Goal: Information Seeking & Learning: Compare options

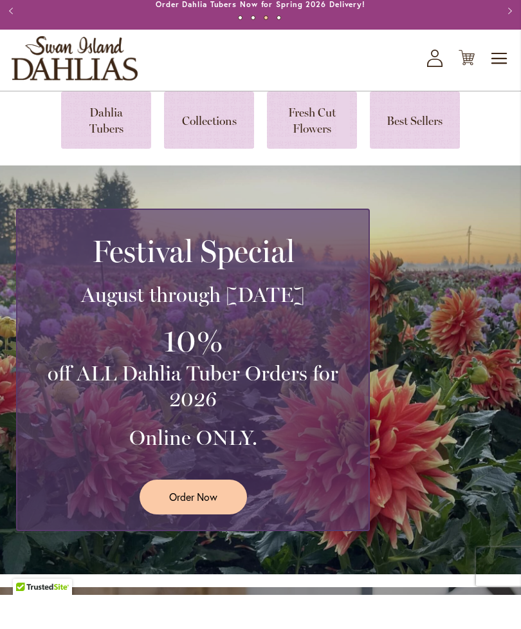
scroll to position [36, 0]
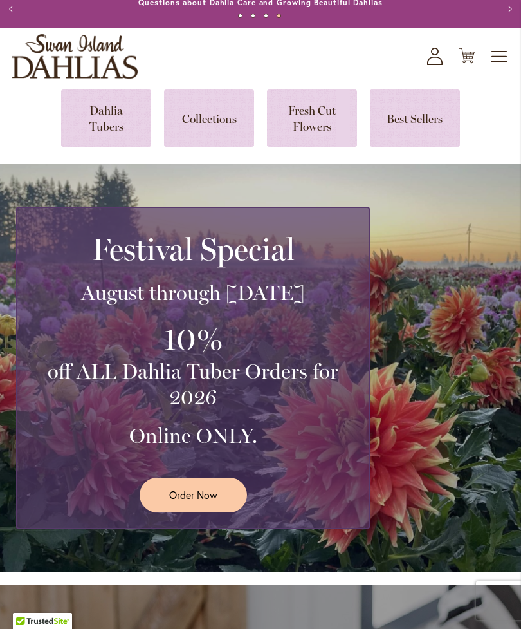
click at [219, 512] on link "Order Now" at bounding box center [193, 495] width 107 height 34
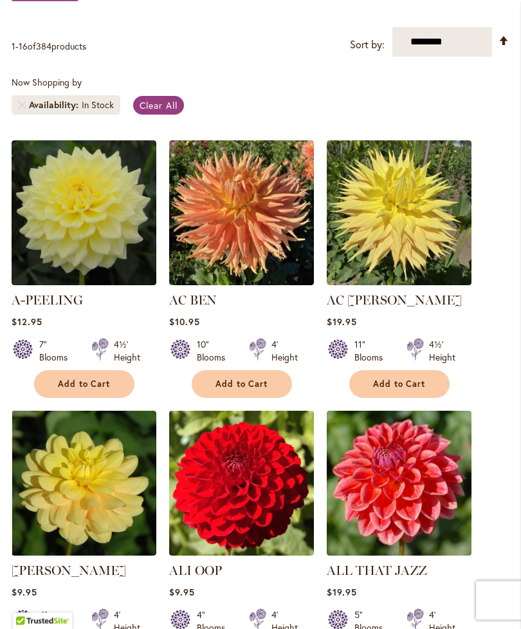
scroll to position [280, 0]
click at [100, 230] on img at bounding box center [84, 212] width 145 height 145
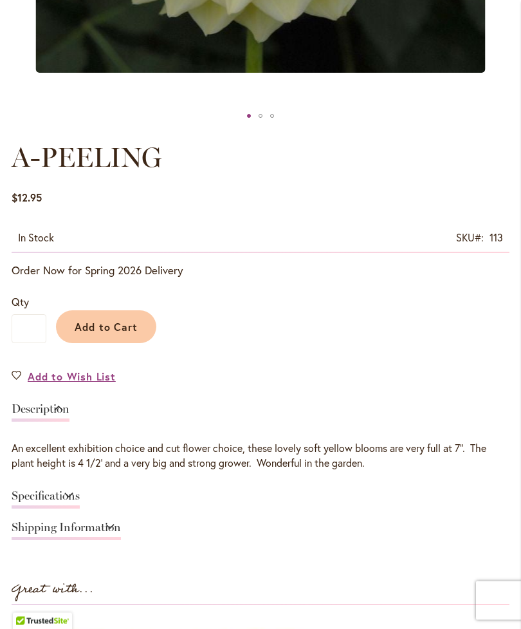
scroll to position [581, 0]
click at [80, 501] on link "Specifications" at bounding box center [46, 499] width 68 height 19
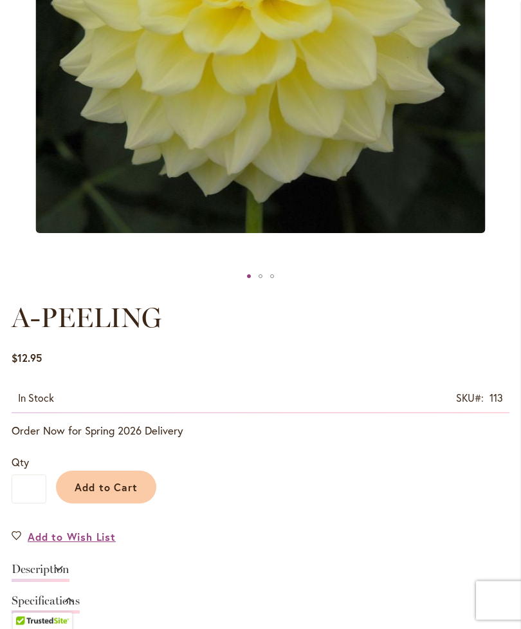
scroll to position [413, 0]
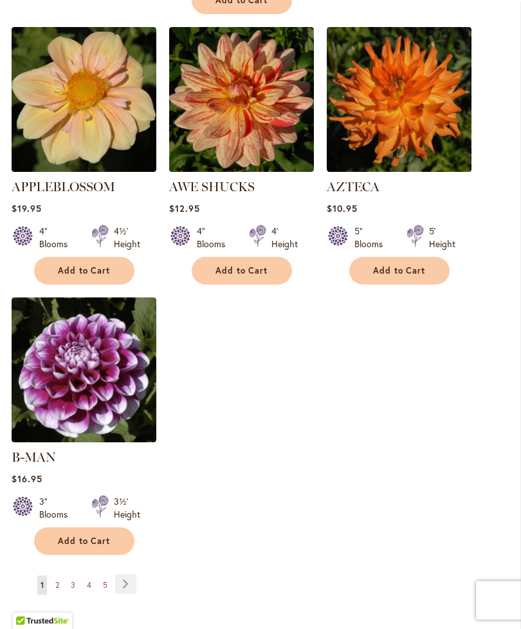
scroll to position [1493, 0]
click at [55, 577] on link "Page 2" at bounding box center [57, 584] width 10 height 19
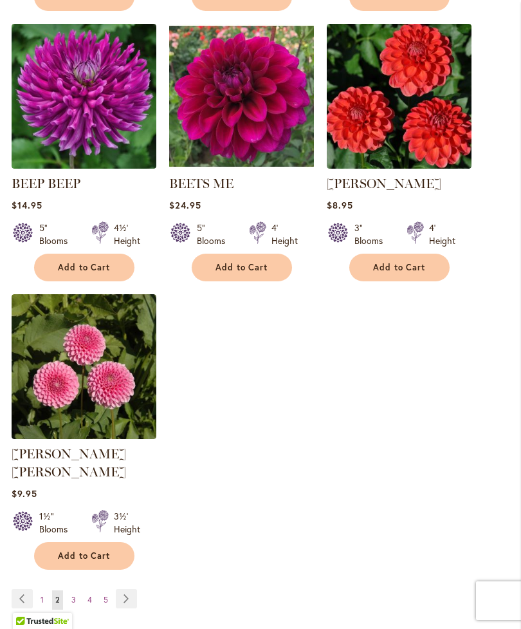
scroll to position [1479, 0]
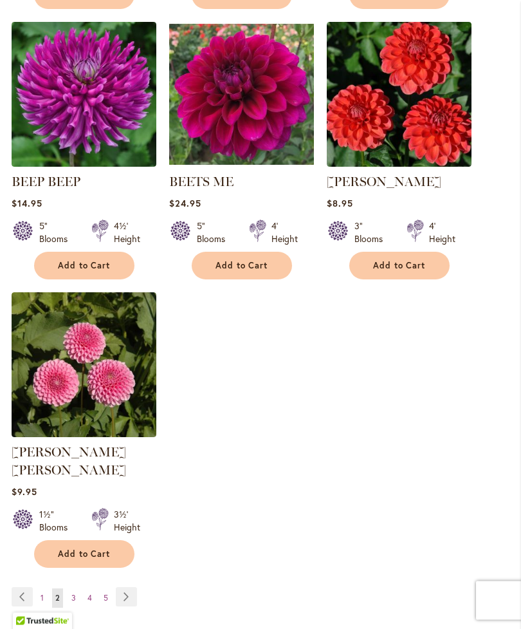
click at [73, 593] on span "3" at bounding box center [73, 598] width 5 height 10
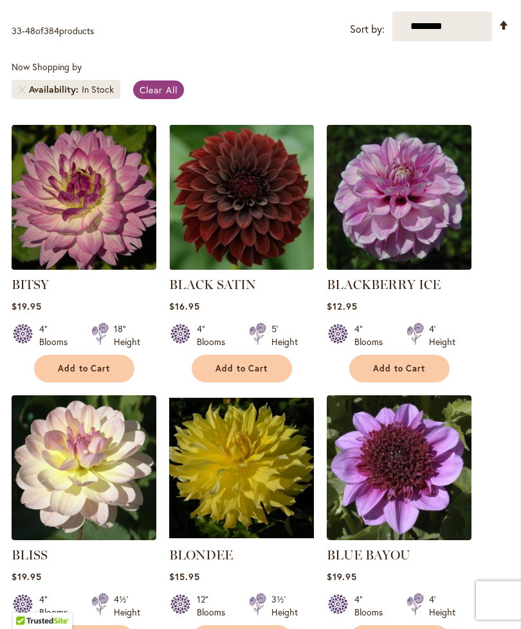
scroll to position [357, 0]
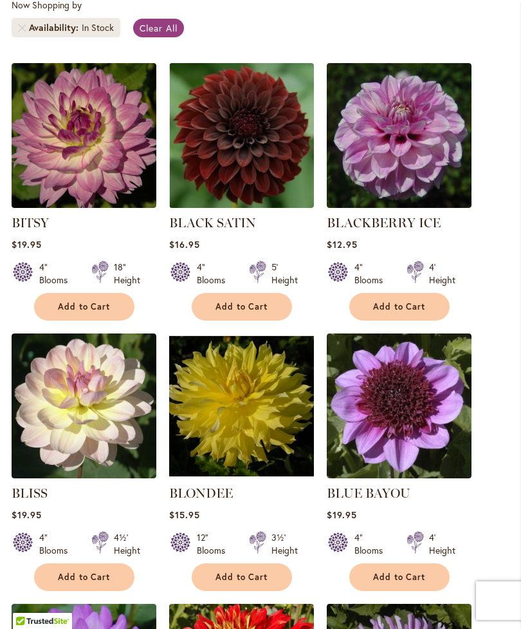
click at [272, 463] on img at bounding box center [241, 405] width 145 height 145
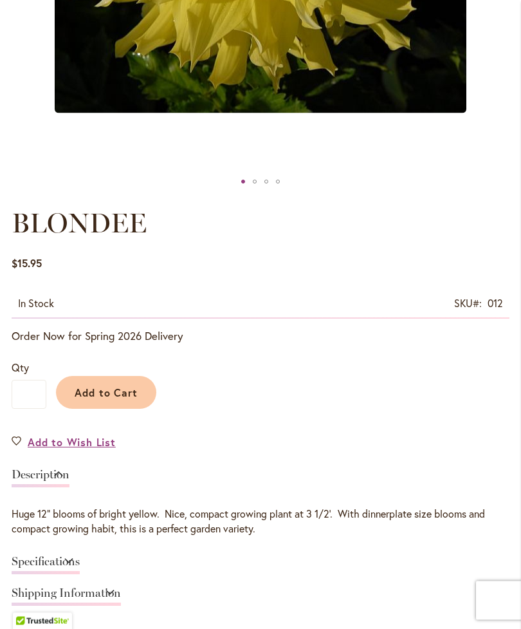
scroll to position [516, 0]
click at [80, 574] on link "Specifications" at bounding box center [46, 565] width 68 height 19
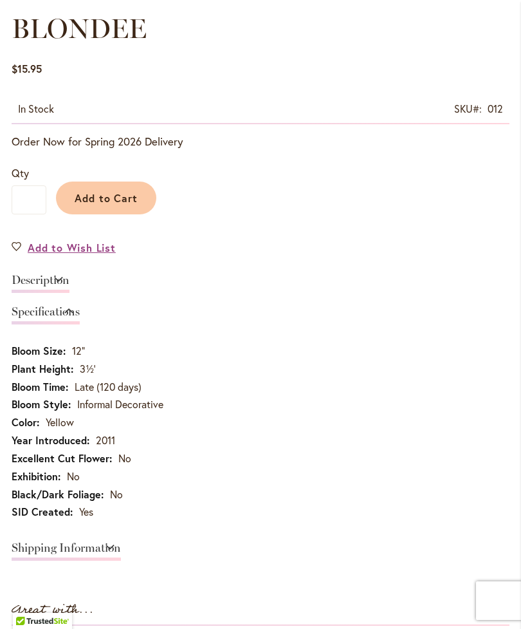
scroll to position [704, 0]
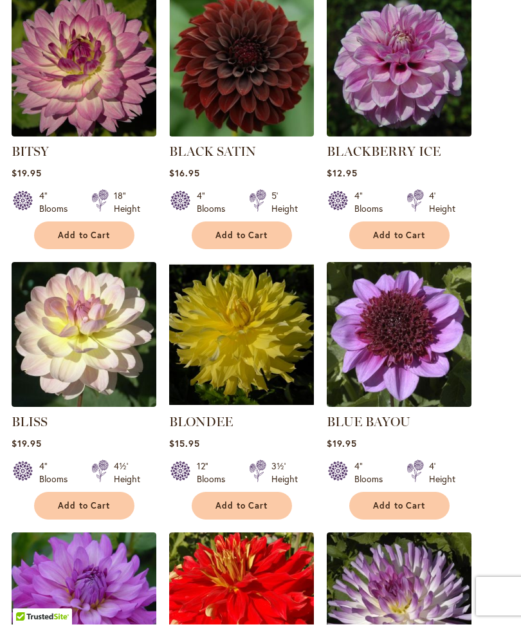
scroll to position [463, 0]
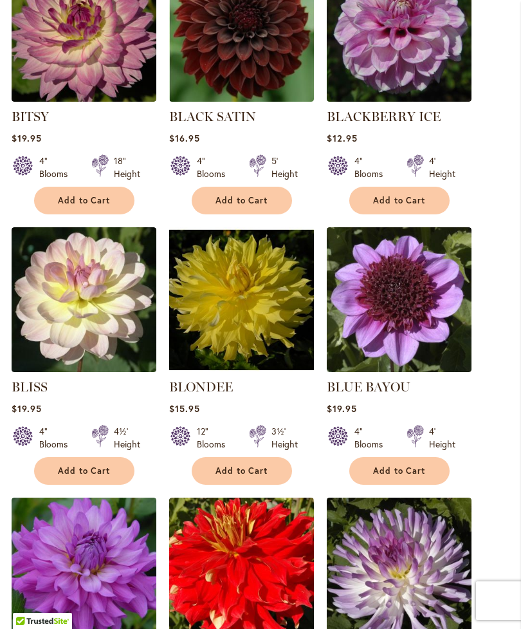
click at [424, 335] on img at bounding box center [399, 299] width 145 height 145
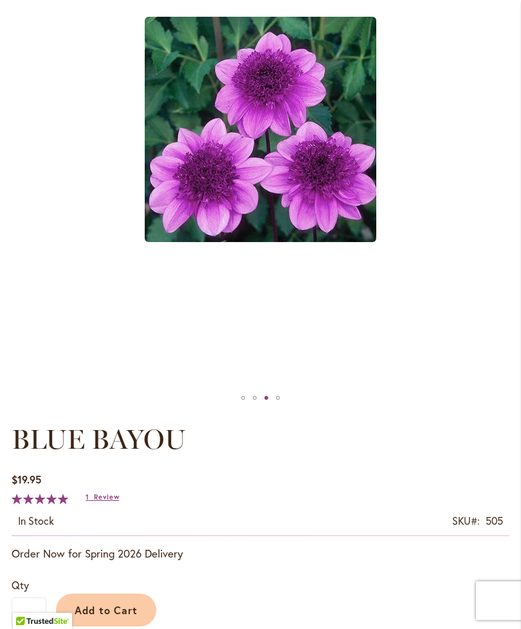
scroll to position [295, 0]
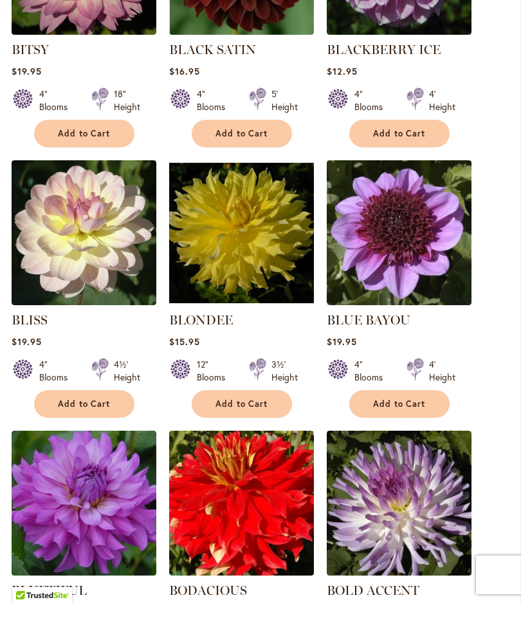
scroll to position [604, 0]
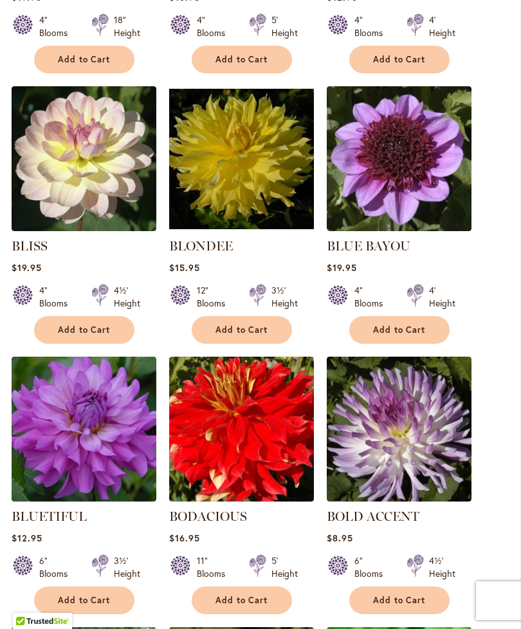
click at [266, 481] on img at bounding box center [241, 429] width 145 height 145
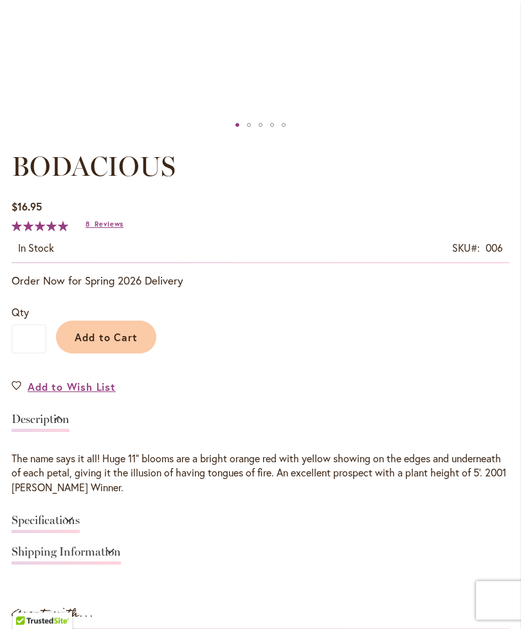
scroll to position [572, 0]
click at [80, 526] on link "Specifications" at bounding box center [46, 523] width 68 height 19
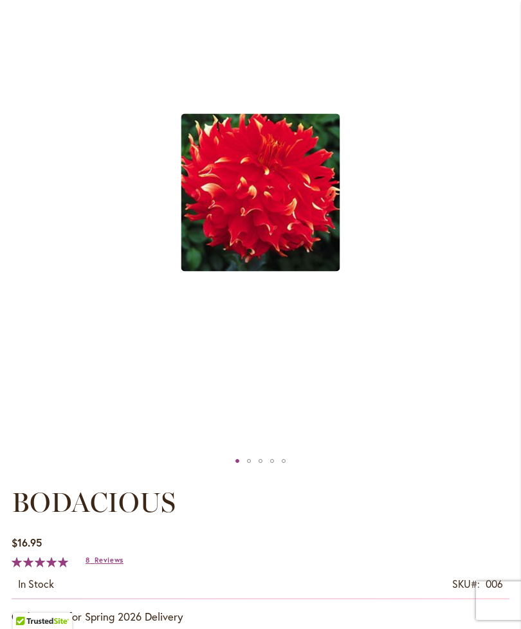
scroll to position [219, 0]
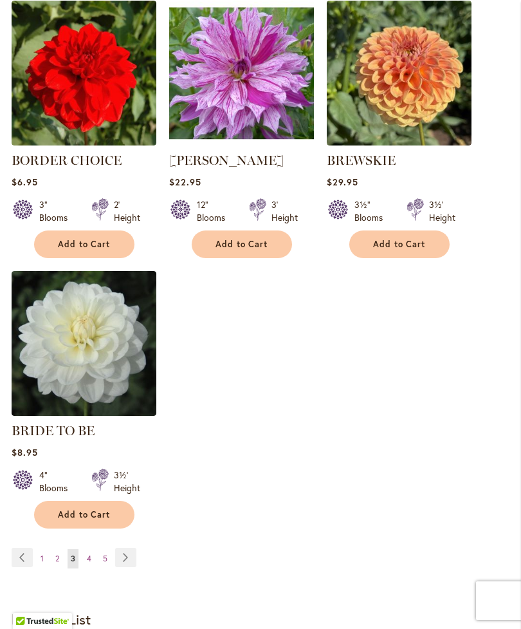
scroll to position [1501, 0]
click at [86, 568] on link "Page 4" at bounding box center [89, 558] width 11 height 19
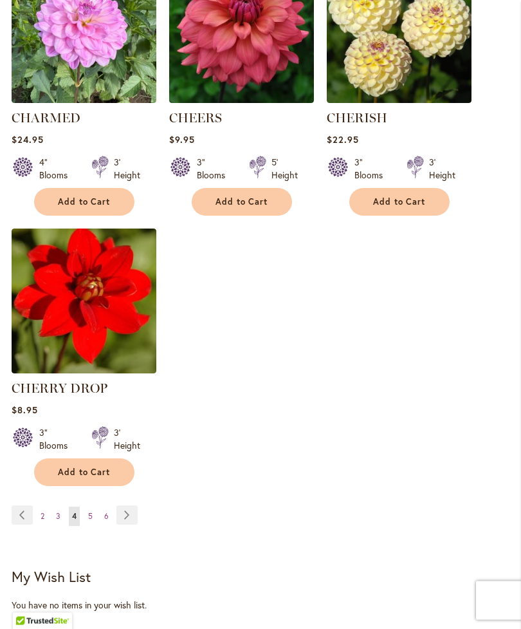
scroll to position [1562, 0]
click at [89, 521] on span "5" at bounding box center [90, 516] width 5 height 10
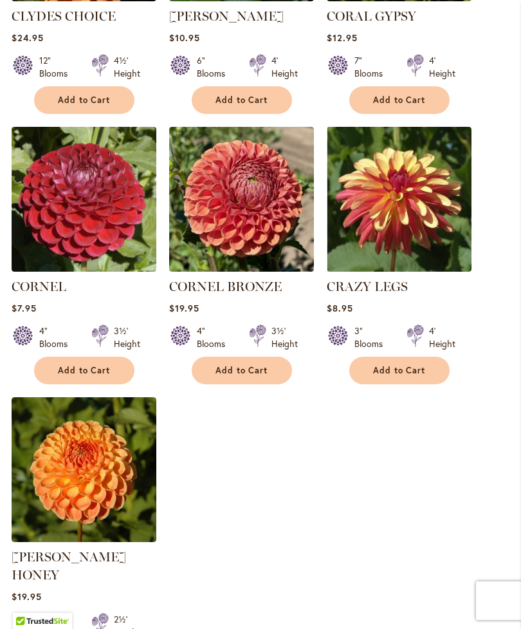
scroll to position [1441, 0]
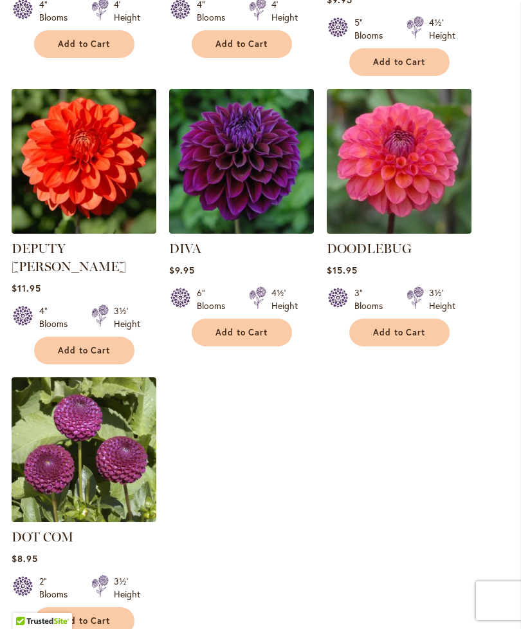
scroll to position [1506, 0]
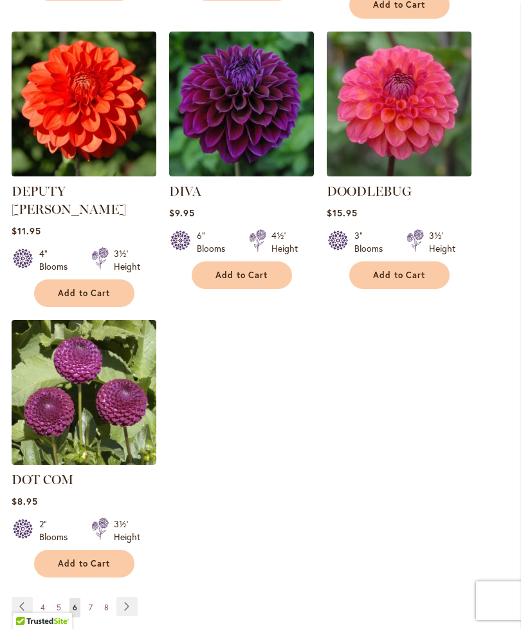
click at [87, 598] on link "Page 7" at bounding box center [91, 607] width 10 height 19
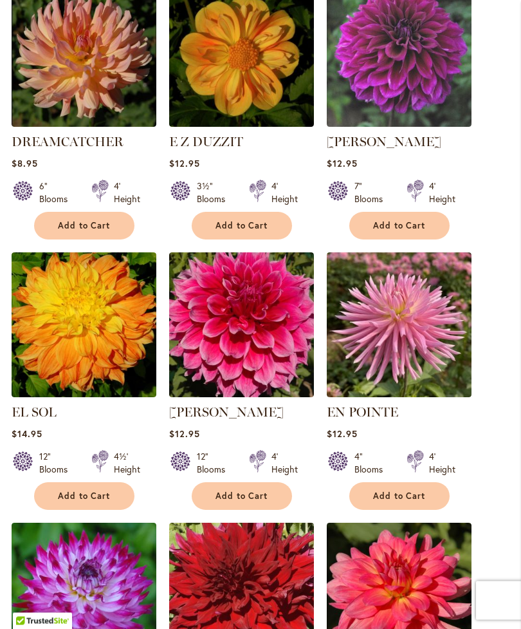
scroll to position [709, 0]
click at [254, 378] on img at bounding box center [241, 324] width 145 height 145
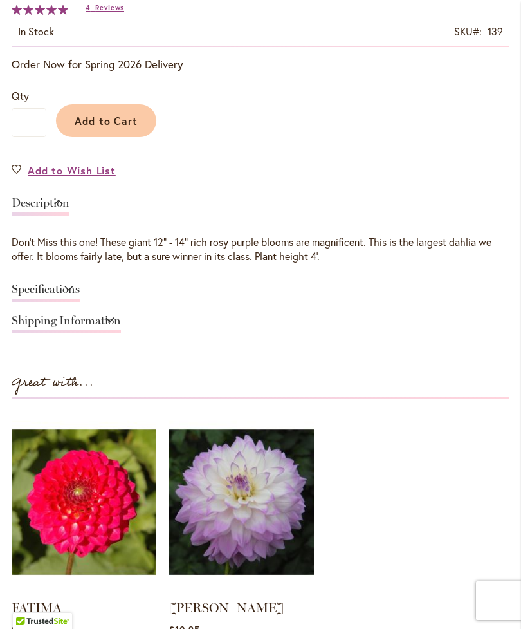
scroll to position [801, 0]
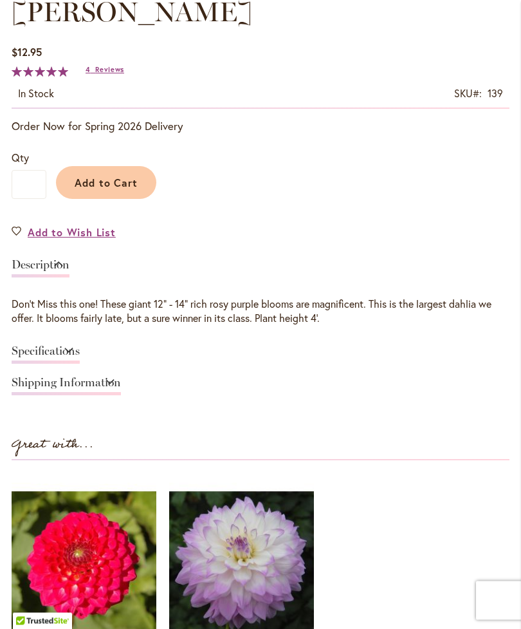
click at [80, 358] on link "Specifications" at bounding box center [46, 355] width 68 height 19
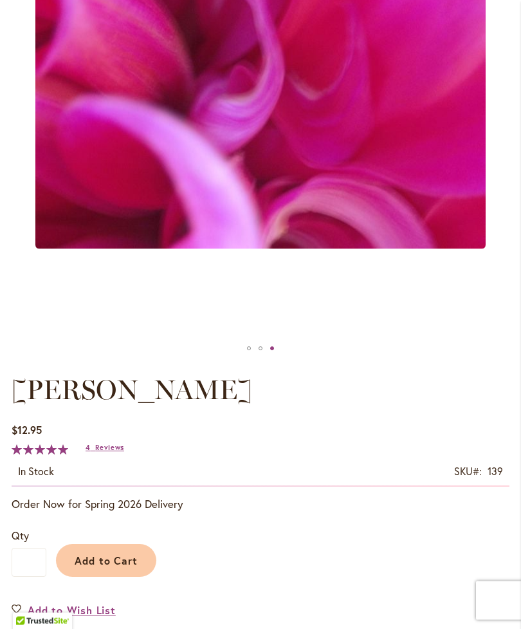
scroll to position [342, 0]
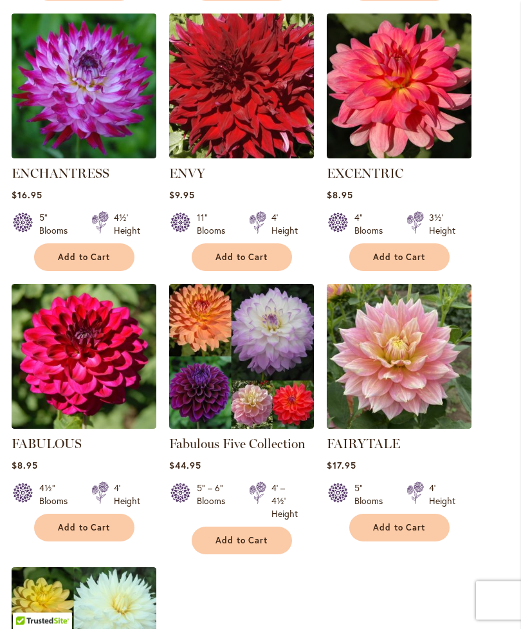
scroll to position [1209, 0]
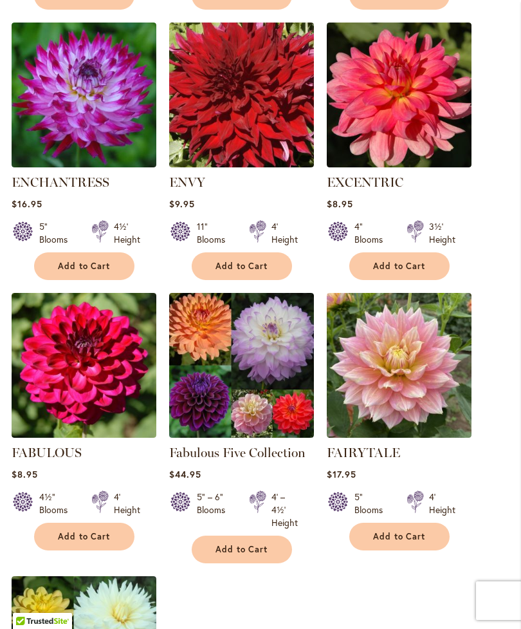
click at [396, 395] on img at bounding box center [399, 365] width 145 height 145
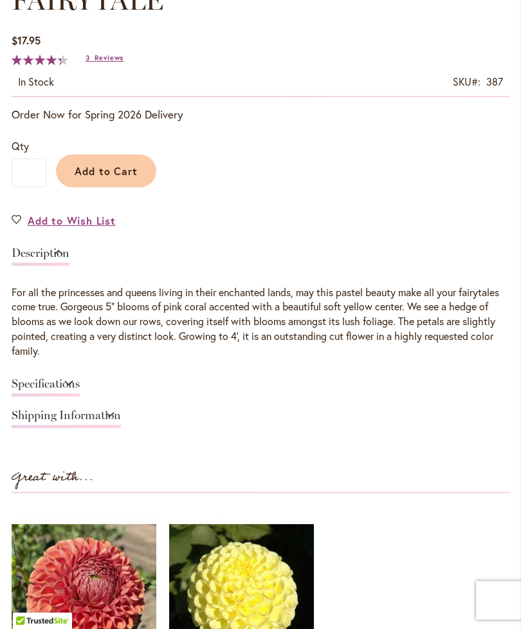
scroll to position [738, 0]
click at [80, 392] on link "Specifications" at bounding box center [46, 387] width 68 height 19
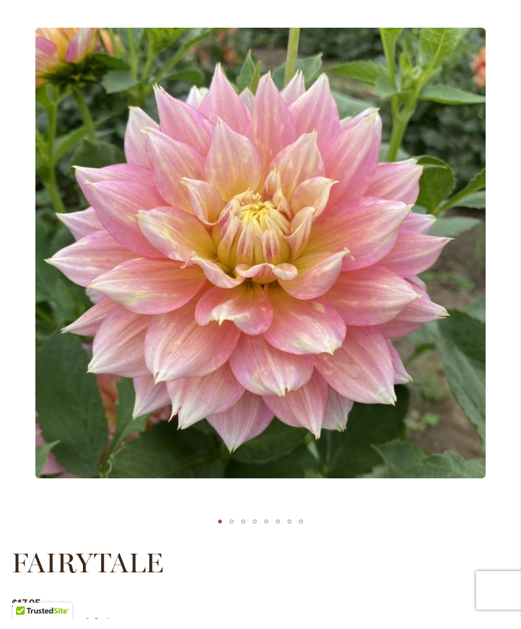
scroll to position [169, 0]
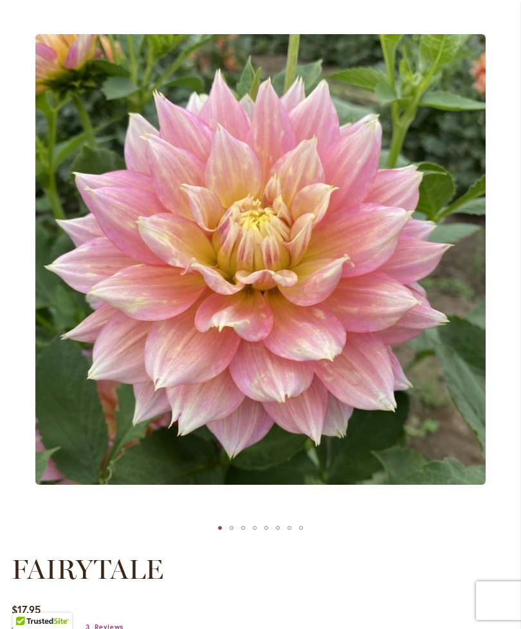
click at [288, 428] on img "Fairytale" at bounding box center [260, 259] width 451 height 451
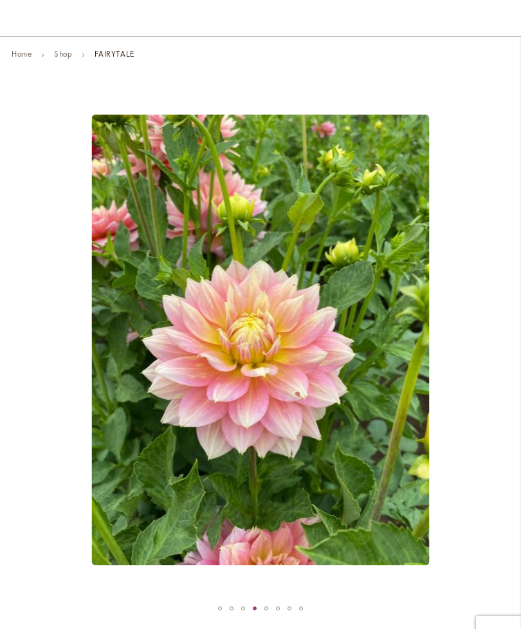
scroll to position [0, 0]
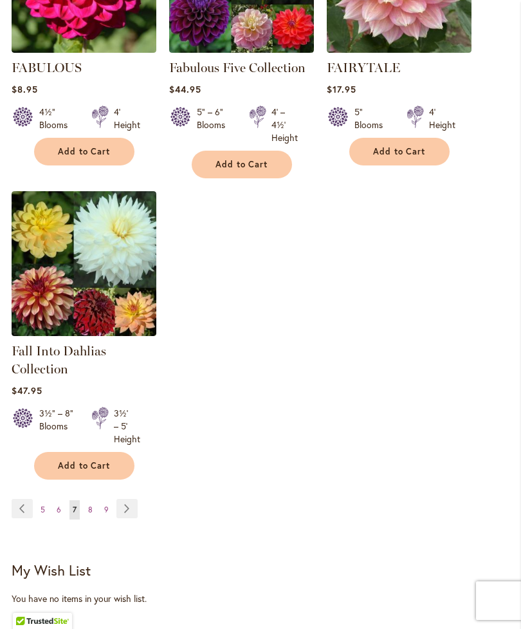
scroll to position [1608, 0]
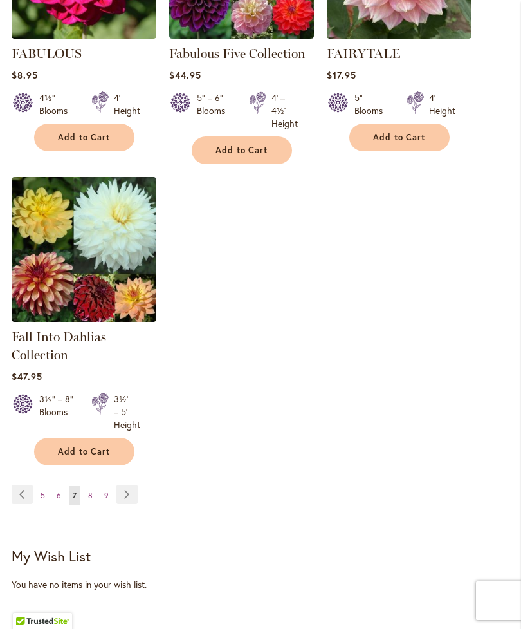
click at [90, 500] on span "8" at bounding box center [90, 495] width 5 height 10
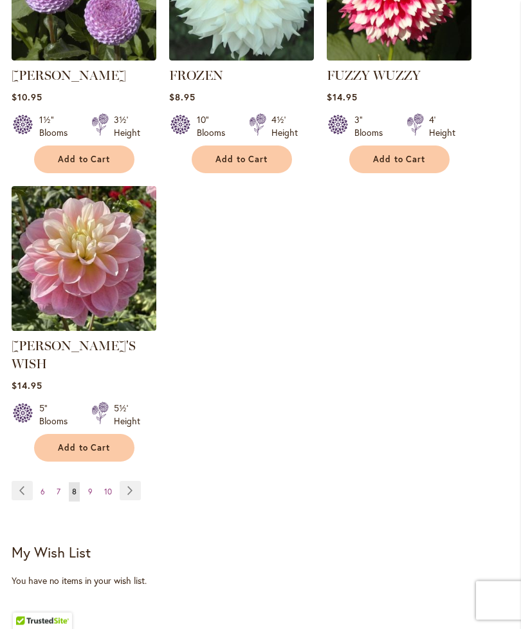
scroll to position [1640, 0]
click at [89, 487] on span "9" at bounding box center [90, 492] width 5 height 10
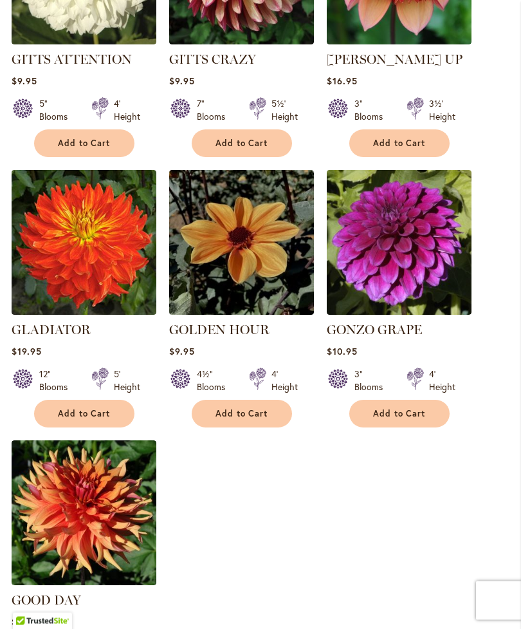
scroll to position [1462, 0]
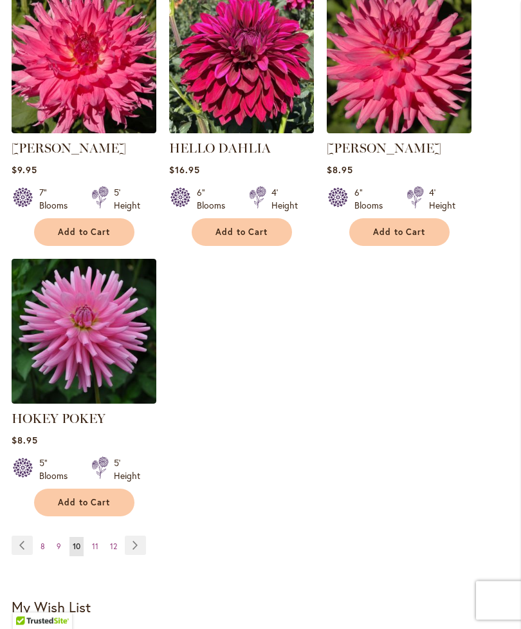
scroll to position [1562, 0]
click at [92, 551] on span "11" at bounding box center [95, 546] width 6 height 10
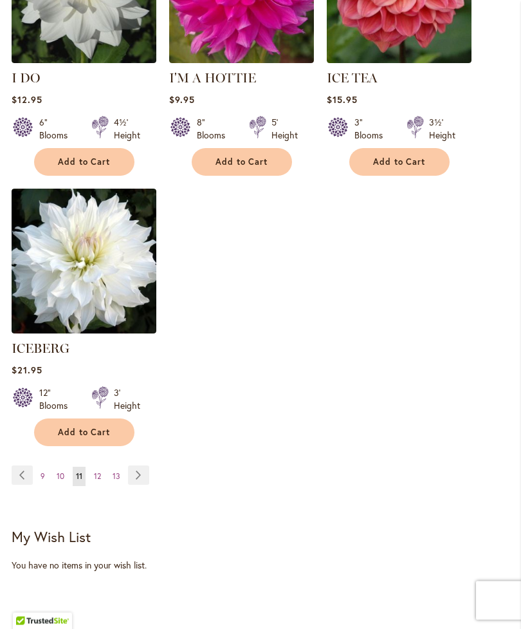
scroll to position [1614, 0]
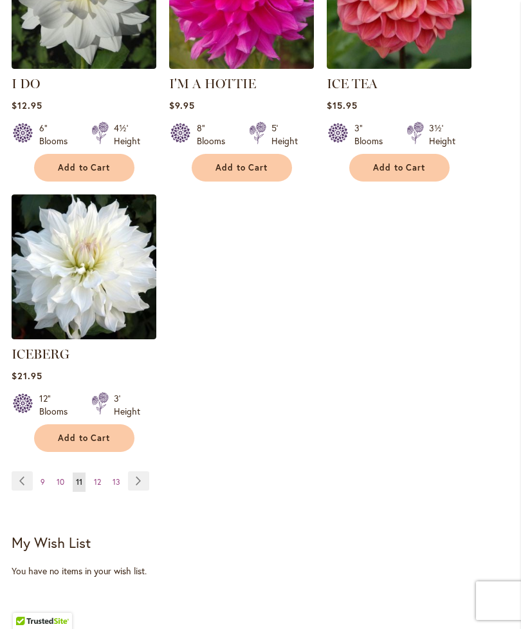
click at [94, 477] on span "12" at bounding box center [97, 482] width 7 height 10
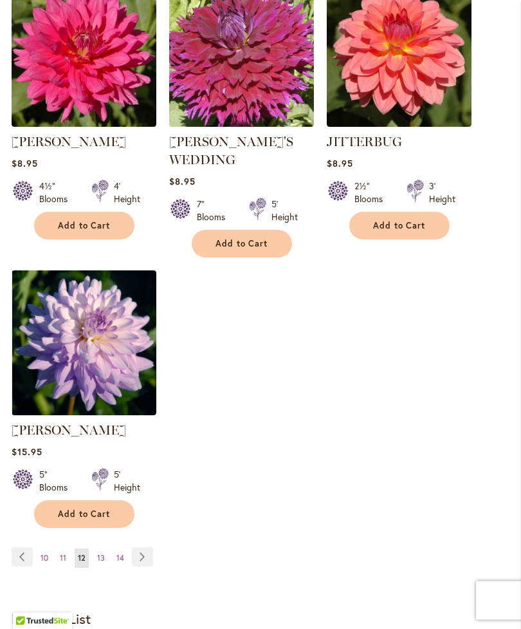
scroll to position [1553, 0]
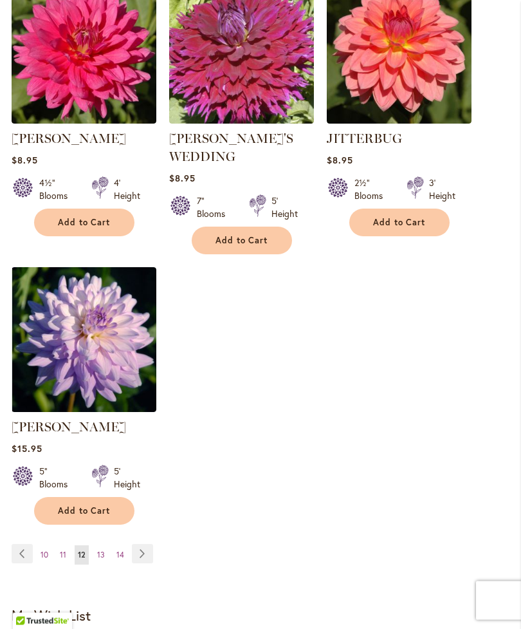
click at [97, 550] on span "13" at bounding box center [101, 555] width 8 height 10
